Goal: Transaction & Acquisition: Purchase product/service

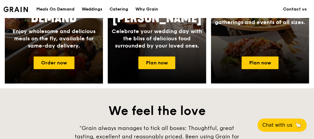
scroll to position [300, 0]
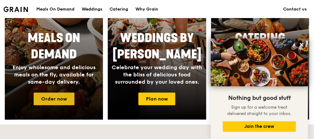
click at [50, 101] on link "Order now" at bounding box center [54, 99] width 41 height 13
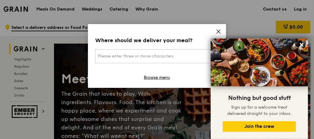
click at [222, 34] on div "Where should we deliver your meal? Please enter three or more characters Browse…" at bounding box center [157, 56] width 138 height 64
click at [303, 44] on icon at bounding box center [302, 45] width 4 height 4
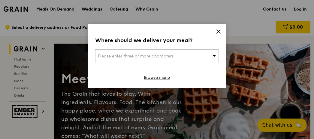
click at [218, 31] on icon at bounding box center [218, 31] width 5 height 5
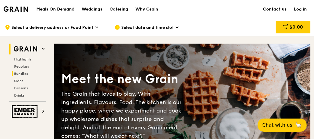
click at [22, 75] on span "Bundles" at bounding box center [21, 74] width 14 height 4
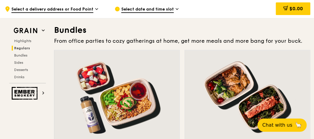
scroll to position [845, 0]
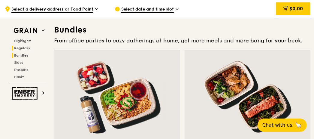
click at [22, 48] on span "Regulars" at bounding box center [22, 48] width 16 height 4
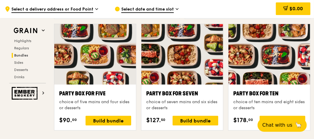
scroll to position [1134, 0]
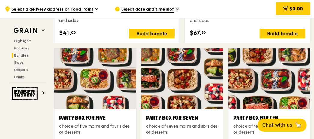
click at [252, 84] on div at bounding box center [270, 78] width 82 height 60
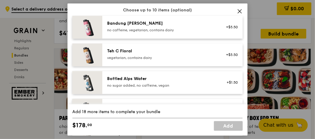
scroll to position [751, 0]
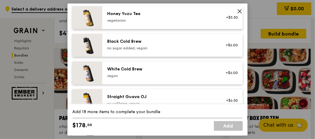
click at [240, 12] on icon at bounding box center [239, 11] width 5 height 5
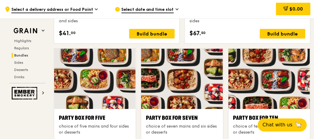
scroll to position [1135, 0]
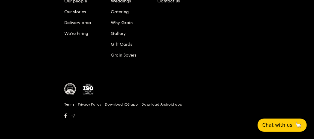
scroll to position [300, 0]
